Goal: Task Accomplishment & Management: Use online tool/utility

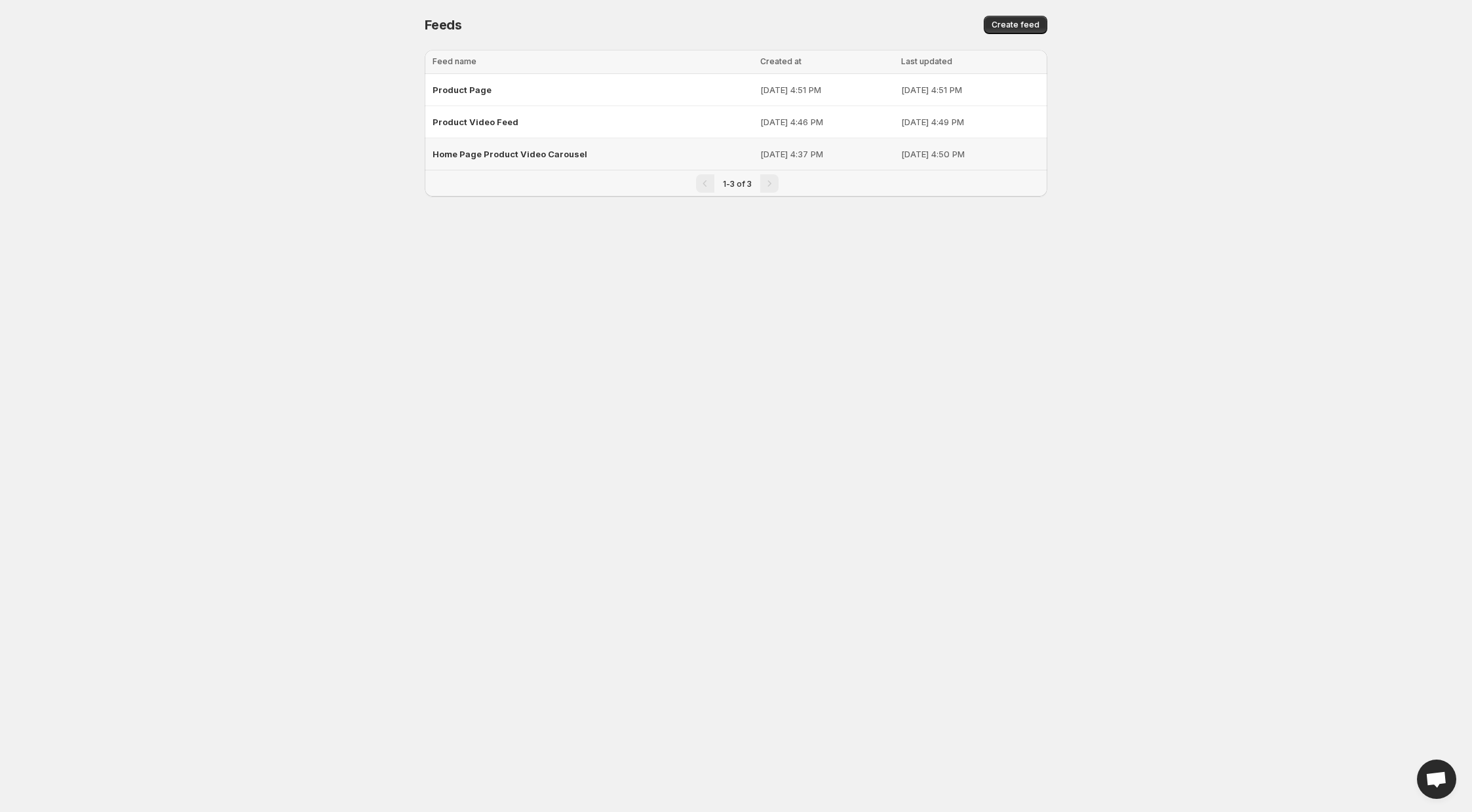
click at [491, 155] on span "Home Page Product Video Carousel" at bounding box center [509, 154] width 155 height 11
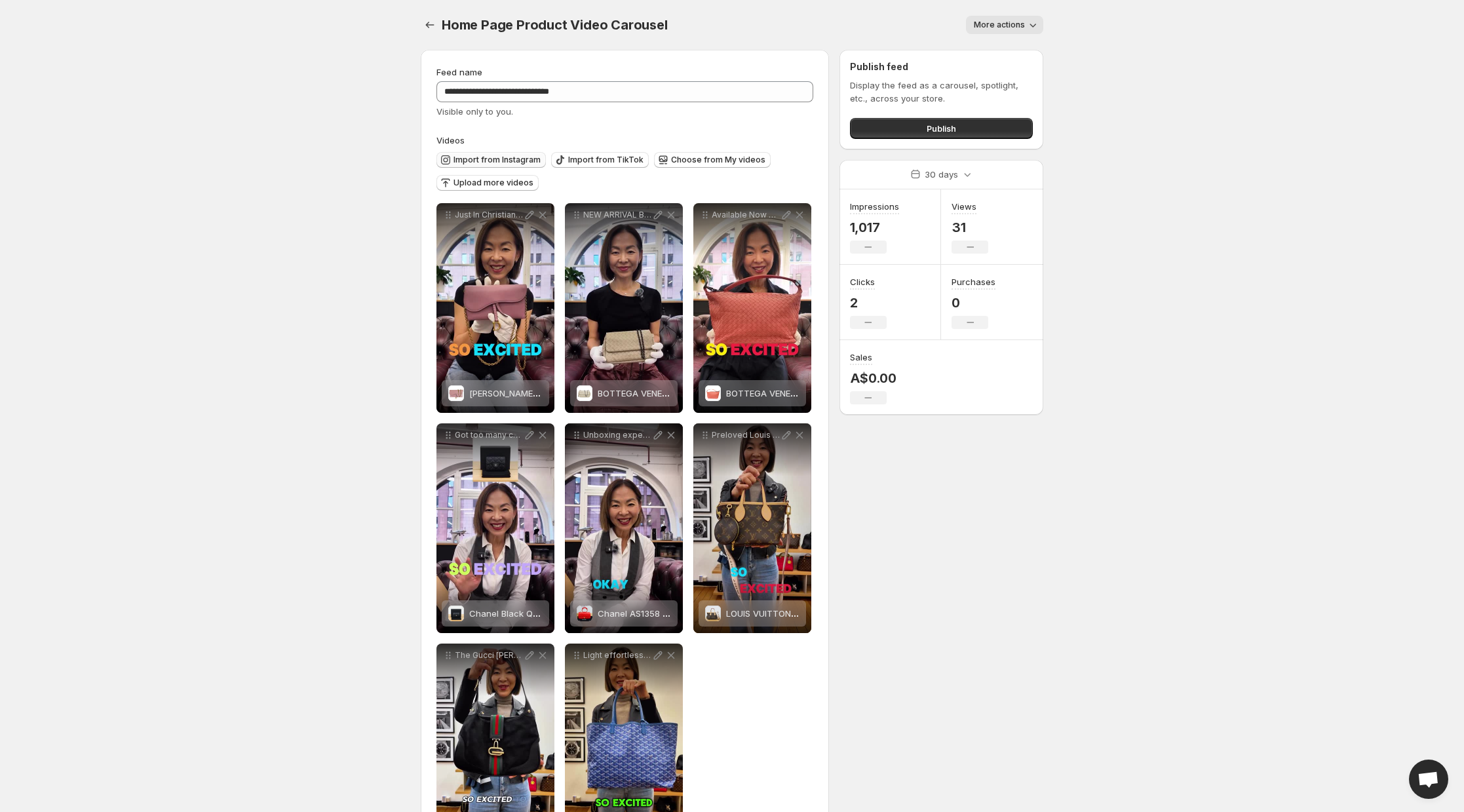
click at [488, 159] on span "Import from Instagram" at bounding box center [497, 159] width 88 height 11
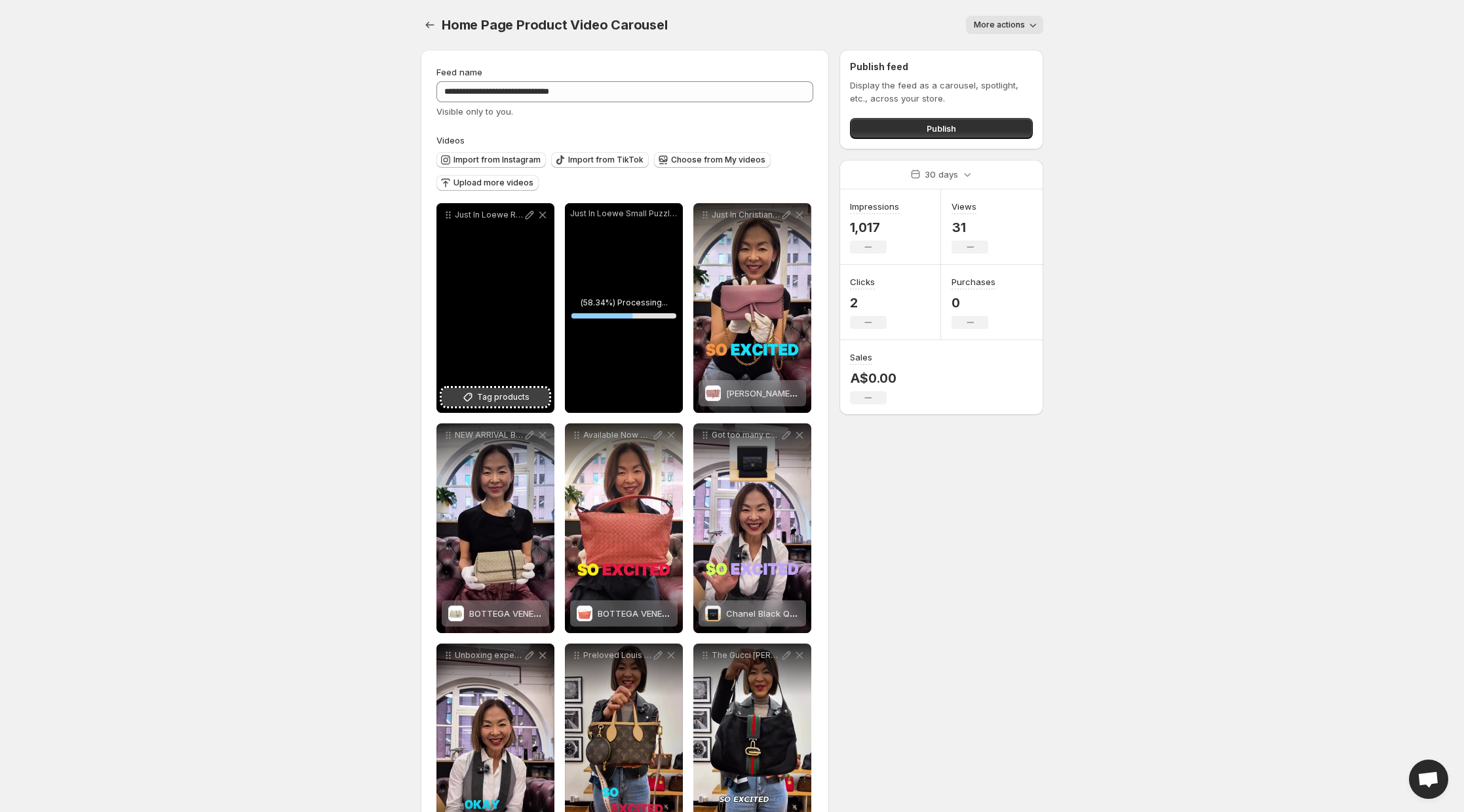
click at [500, 401] on span "Tag products" at bounding box center [503, 397] width 52 height 13
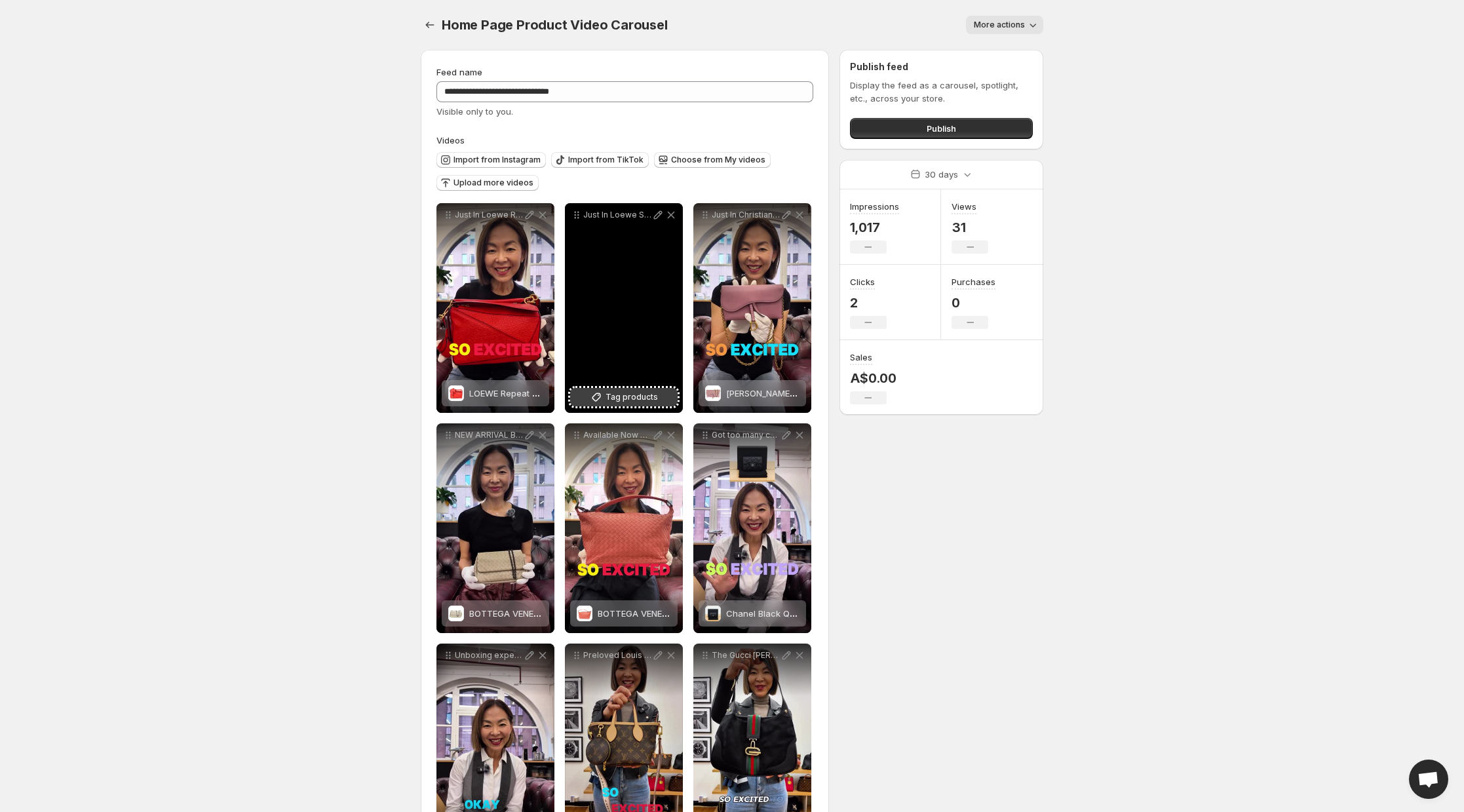
click at [635, 402] on span "Tag products" at bounding box center [631, 397] width 52 height 13
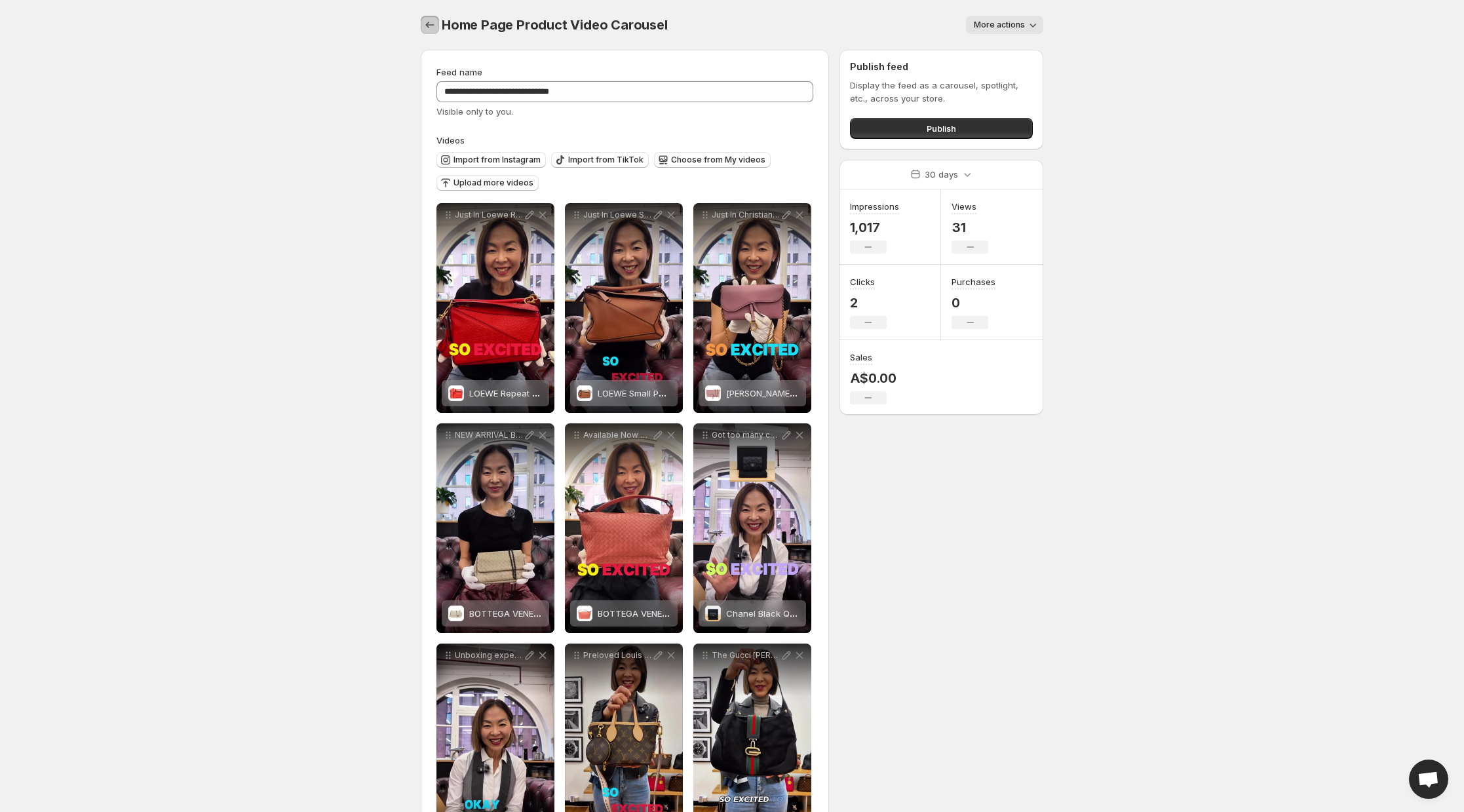
click at [429, 29] on icon "Settings" at bounding box center [430, 25] width 13 height 13
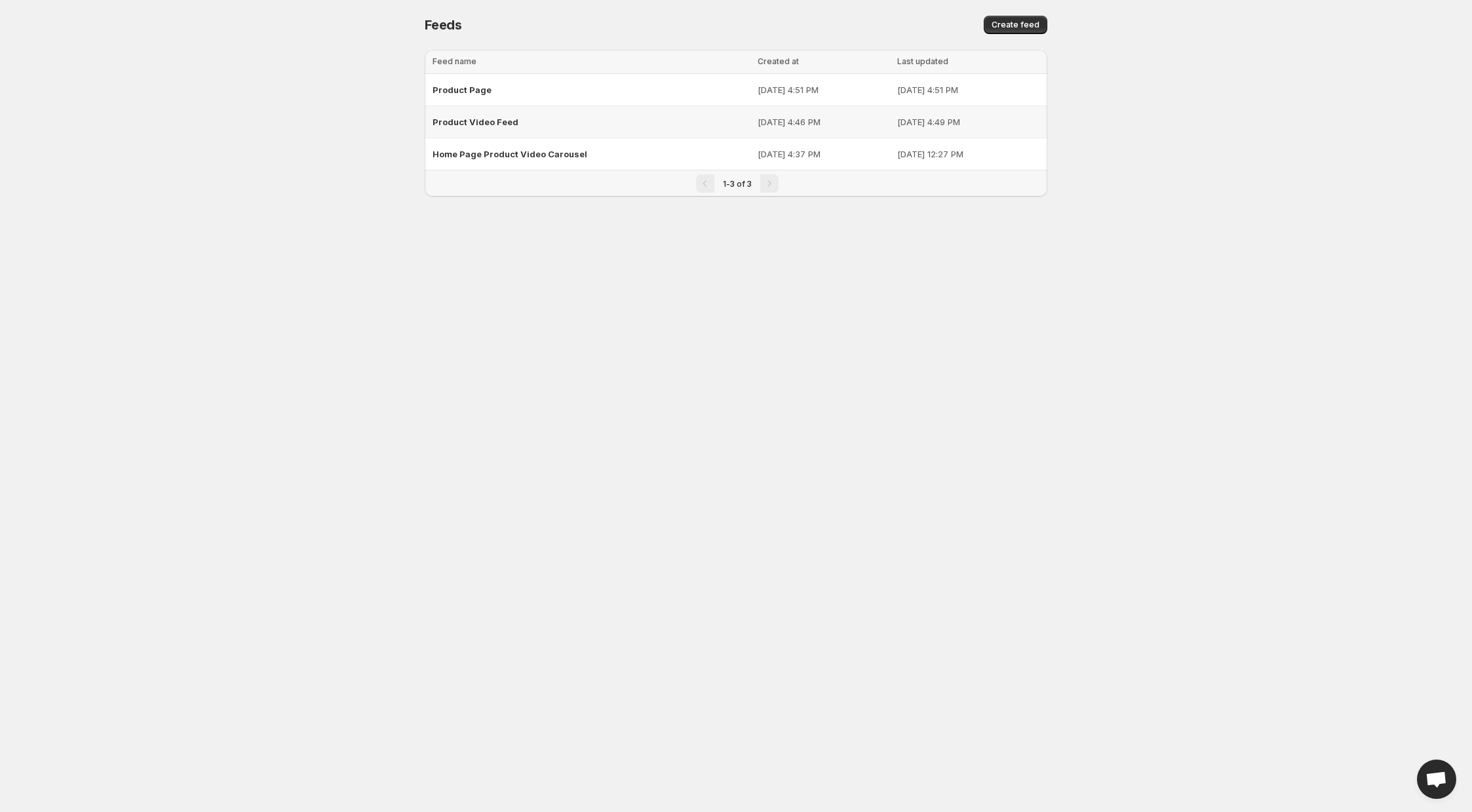
click at [479, 120] on span "Product Video Feed" at bounding box center [475, 122] width 86 height 11
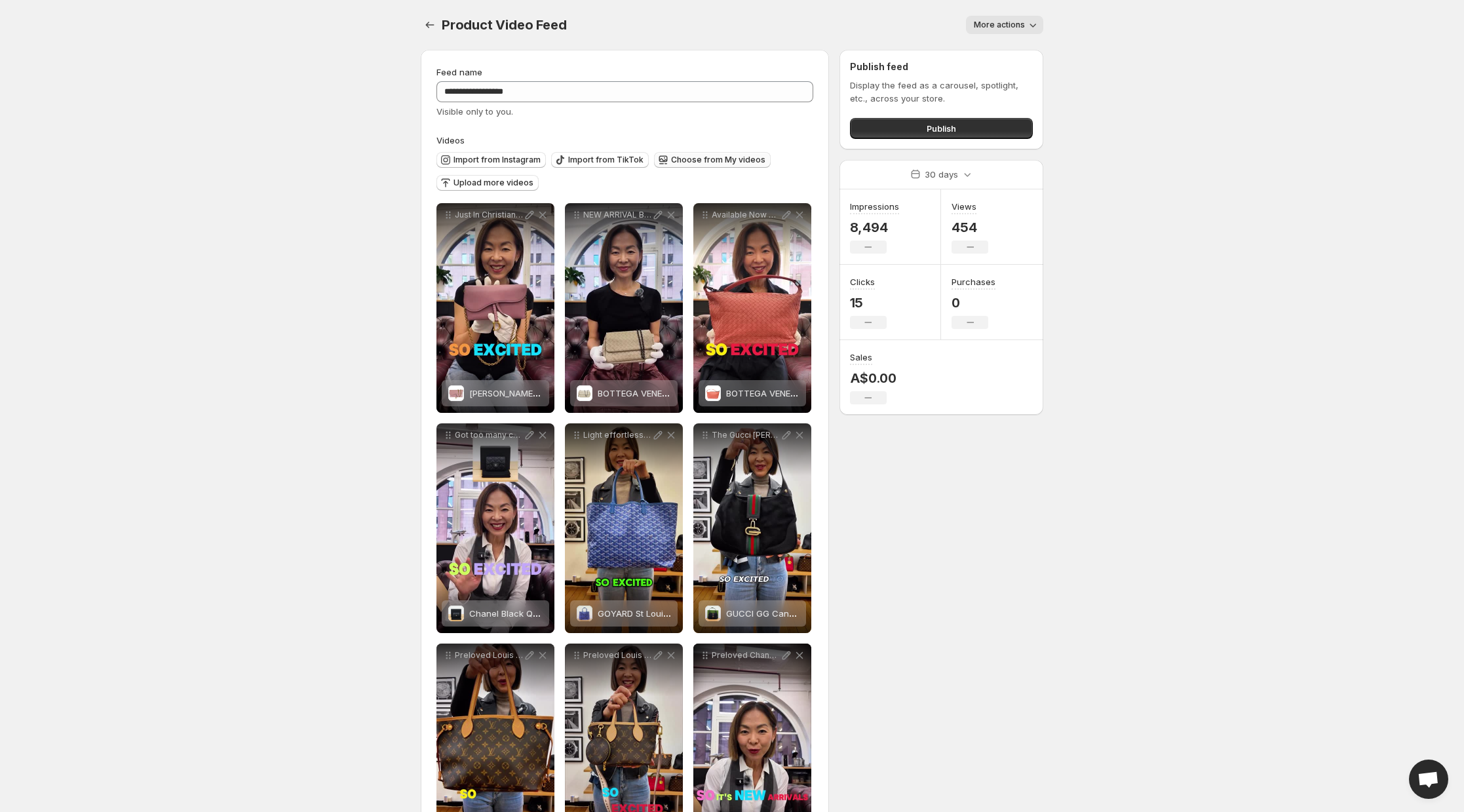
click at [707, 163] on span "Choose from My videos" at bounding box center [718, 159] width 94 height 11
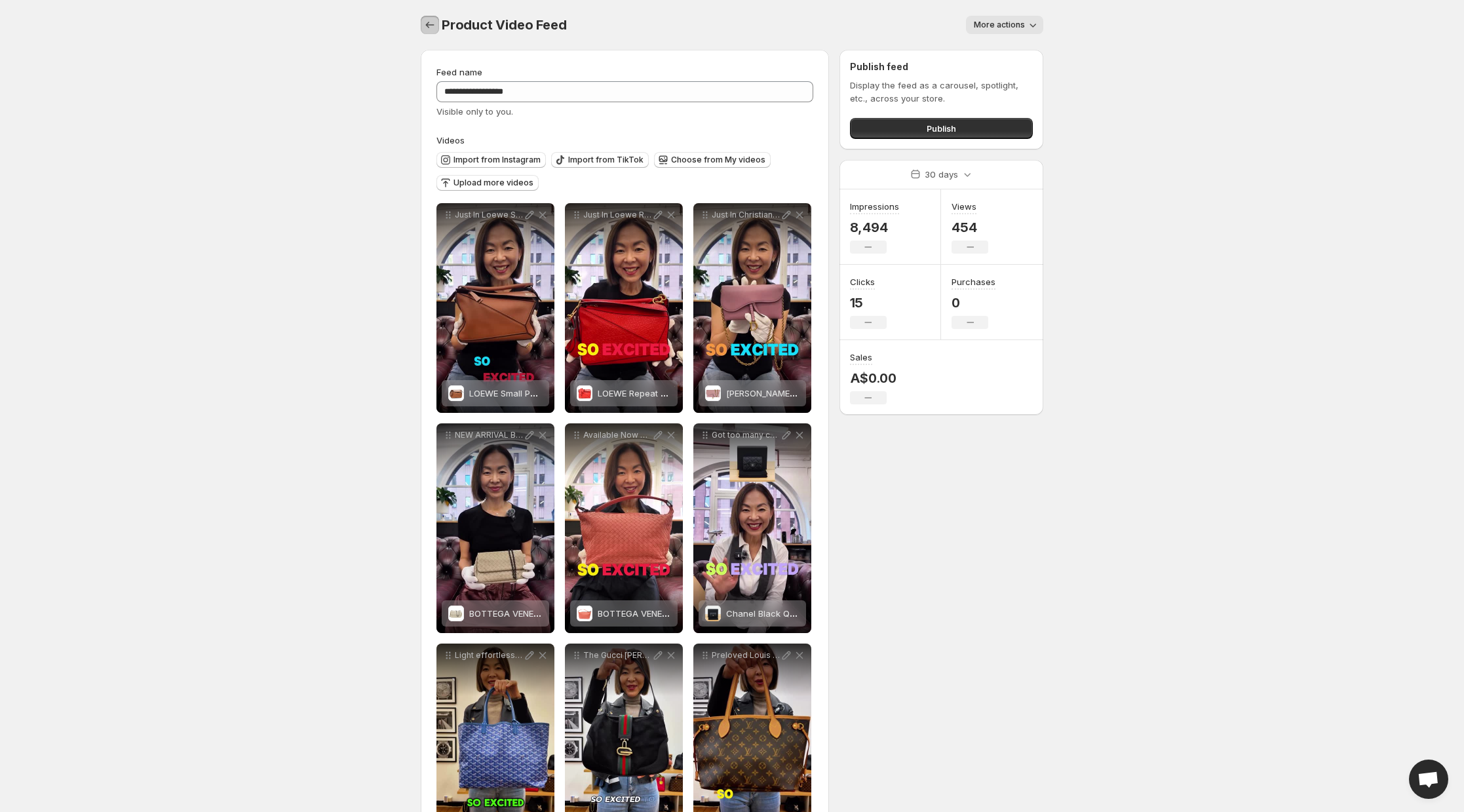
click at [431, 32] on button "Settings" at bounding box center [429, 25] width 18 height 18
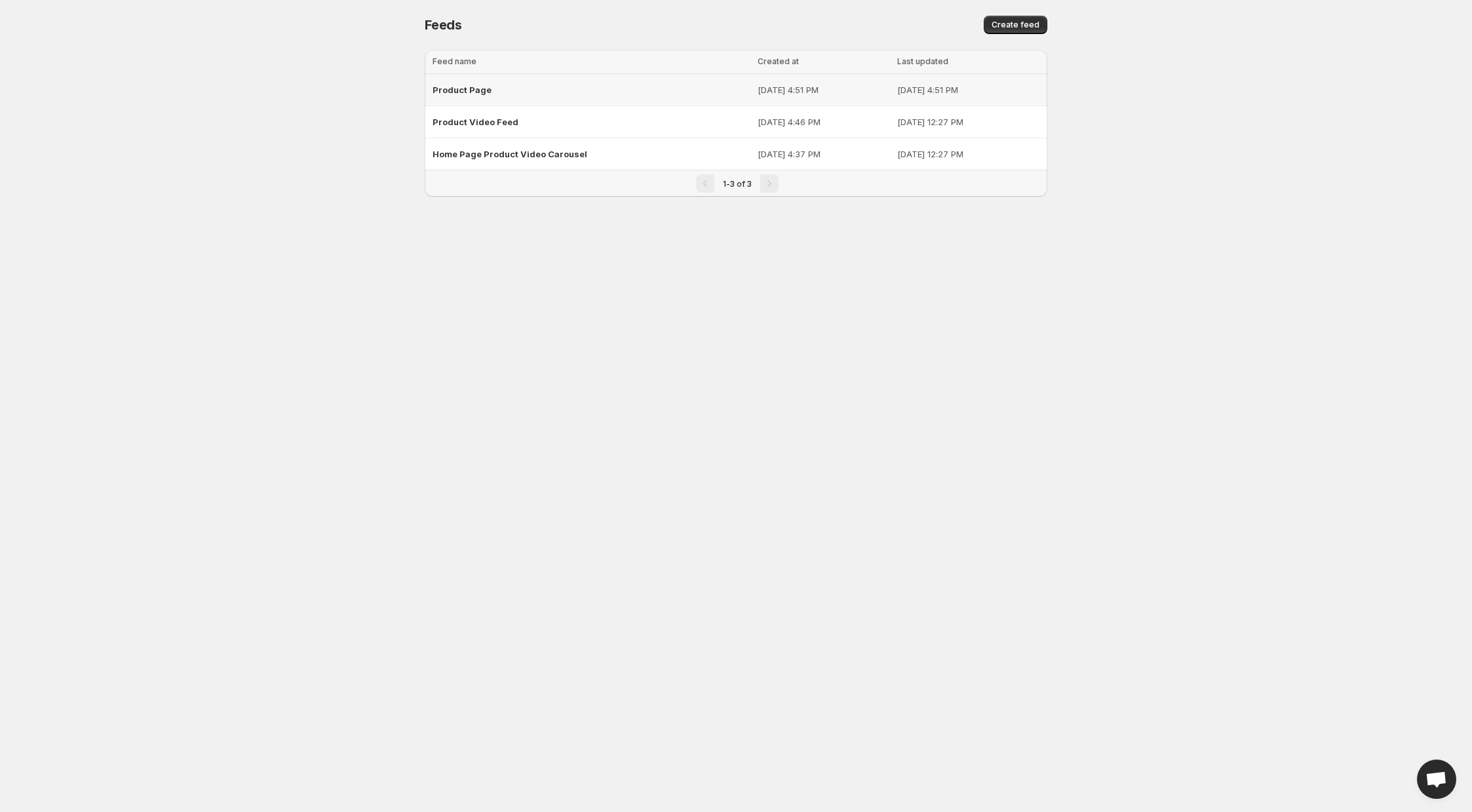
click at [456, 92] on span "Product Page" at bounding box center [462, 89] width 59 height 11
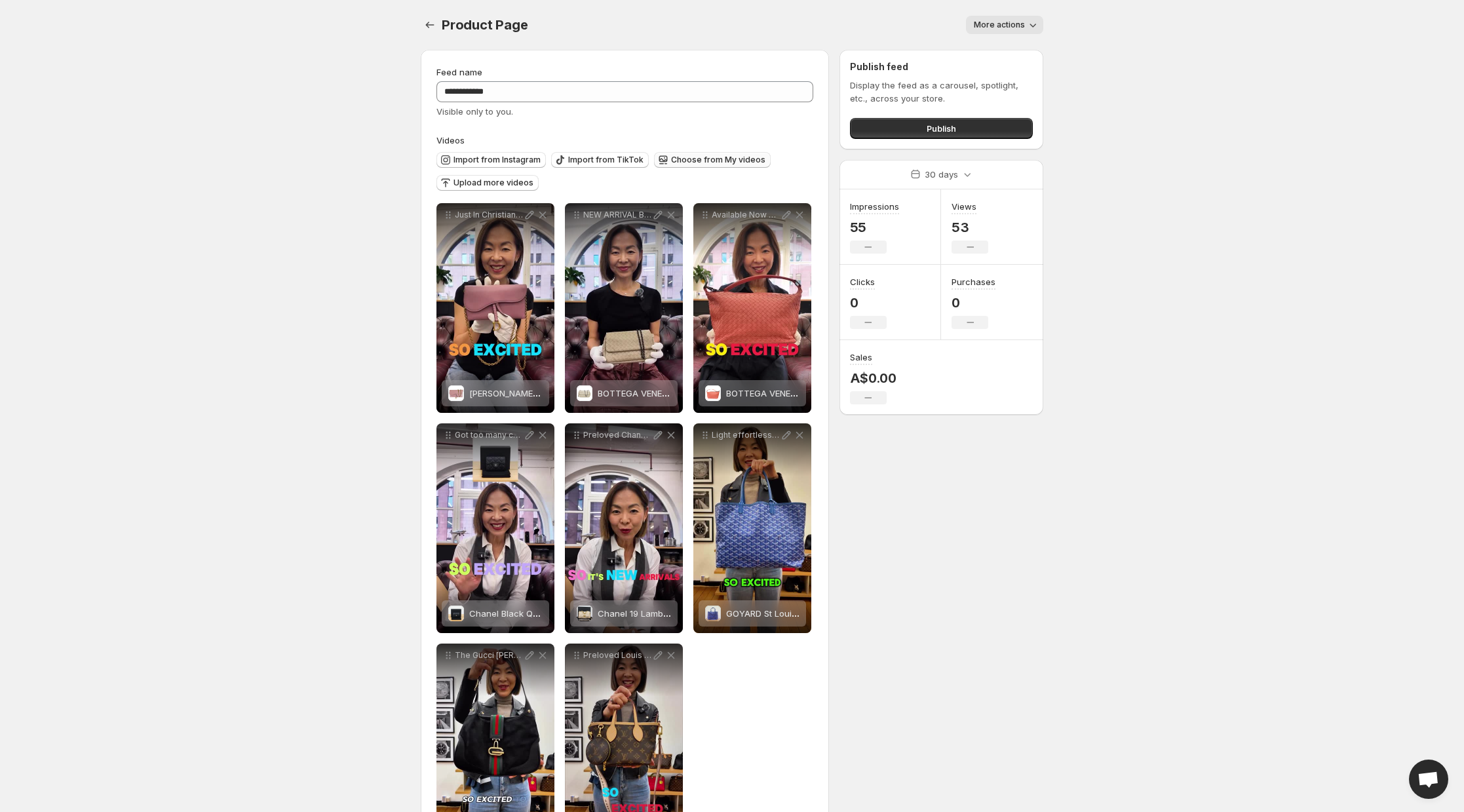
click at [716, 160] on span "Choose from My videos" at bounding box center [718, 159] width 94 height 11
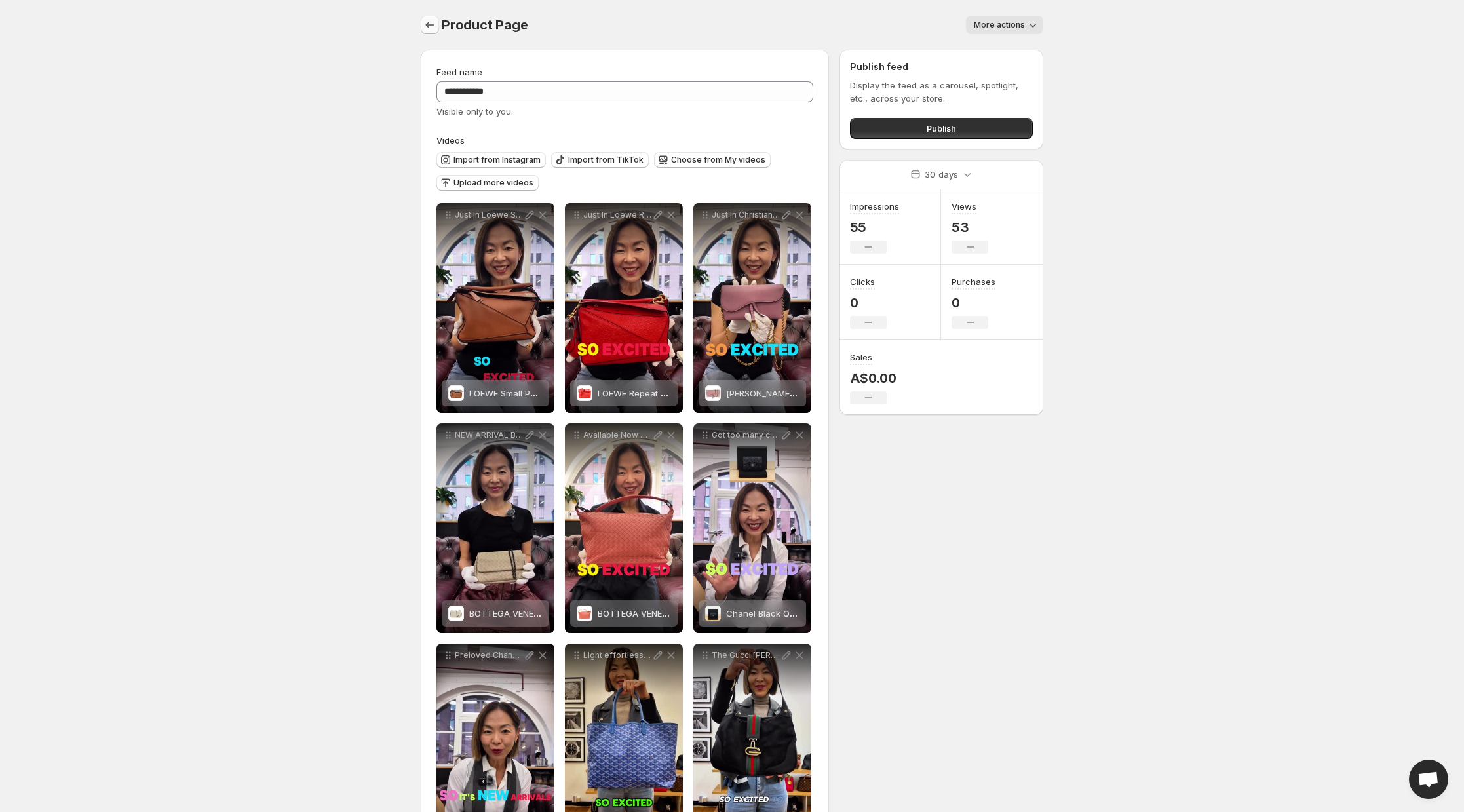
click at [430, 29] on icon "Settings" at bounding box center [430, 25] width 13 height 13
